Goal: Check status: Check status

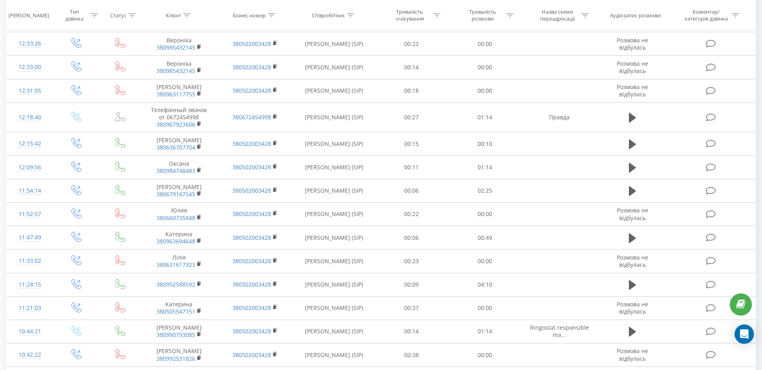
scroll to position [386, 0]
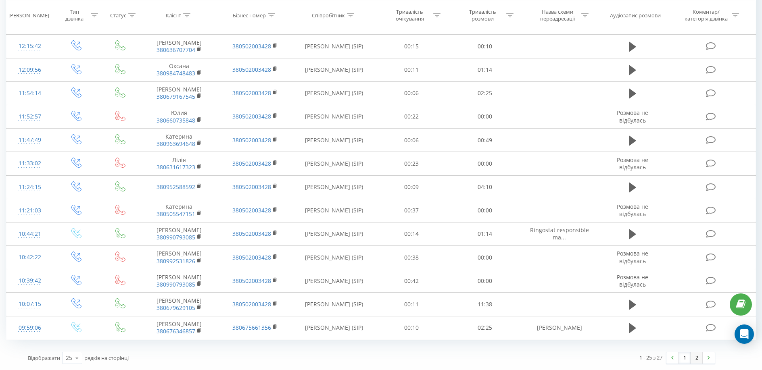
click at [697, 360] on link "2" at bounding box center [697, 358] width 12 height 11
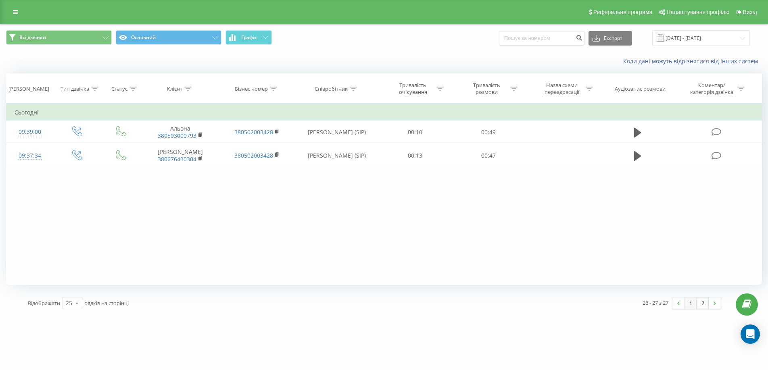
click at [695, 304] on link "1" at bounding box center [691, 303] width 12 height 11
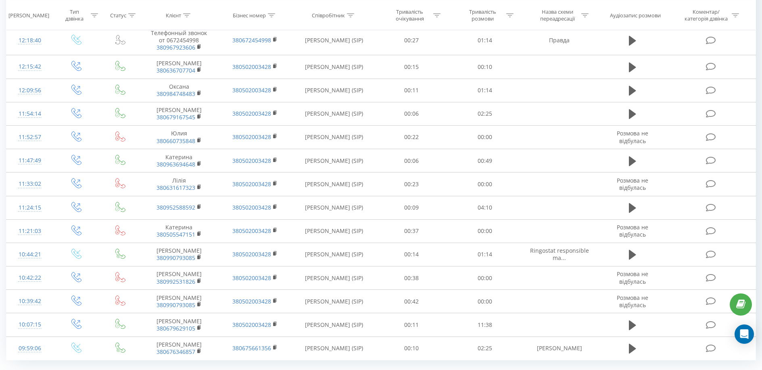
scroll to position [386, 0]
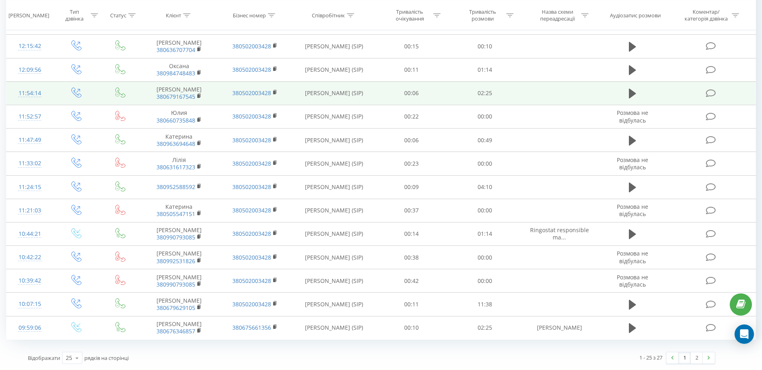
click at [589, 97] on td at bounding box center [559, 93] width 76 height 23
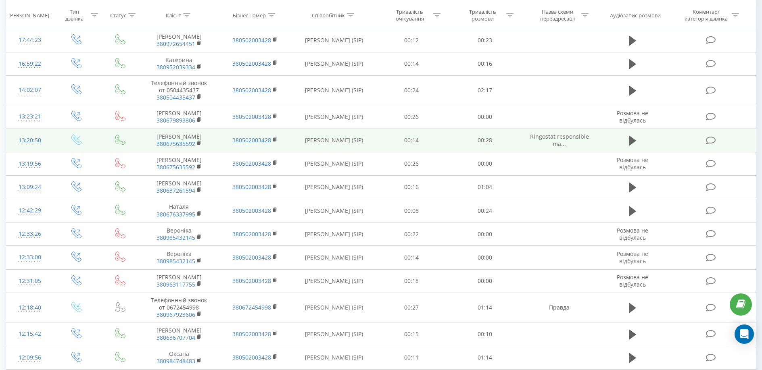
scroll to position [23, 0]
